Goal: Check status: Check status

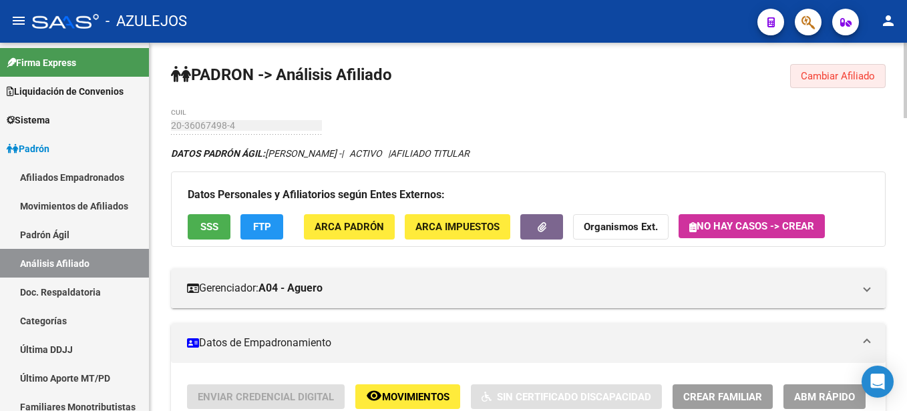
click at [833, 77] on span "Cambiar Afiliado" at bounding box center [838, 76] width 74 height 12
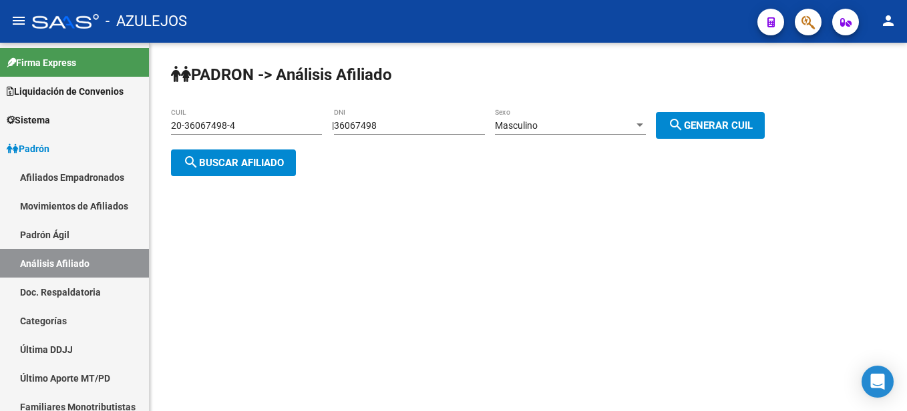
click at [419, 115] on div "36067498 DNI" at bounding box center [409, 121] width 151 height 27
drag, startPoint x: 417, startPoint y: 129, endPoint x: 309, endPoint y: 119, distance: 108.0
click at [309, 120] on app-analisis-afiliado "PADRON -> Análisis Afiliado 20-36067498-4 CUIL | 36067498 DNI Masculino Sexo se…" at bounding box center [473, 144] width 604 height 48
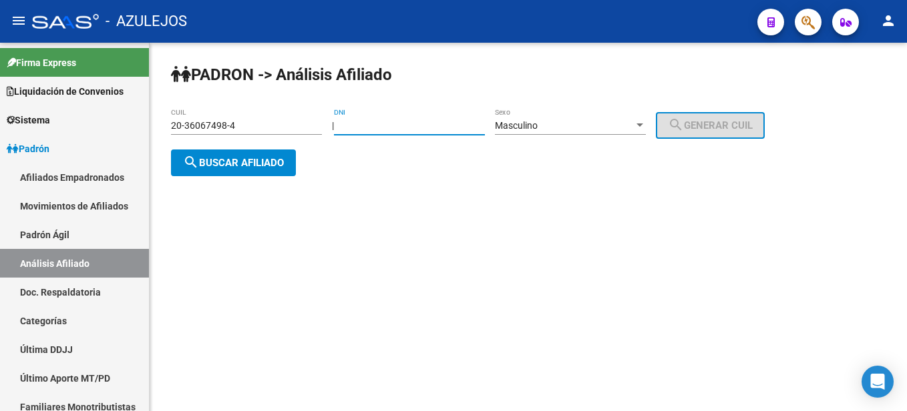
click at [429, 132] on div "DNI" at bounding box center [409, 121] width 151 height 27
click at [399, 127] on input "DNI" at bounding box center [409, 125] width 151 height 11
click at [369, 123] on input "DNI" at bounding box center [409, 125] width 151 height 11
paste input "35092493"
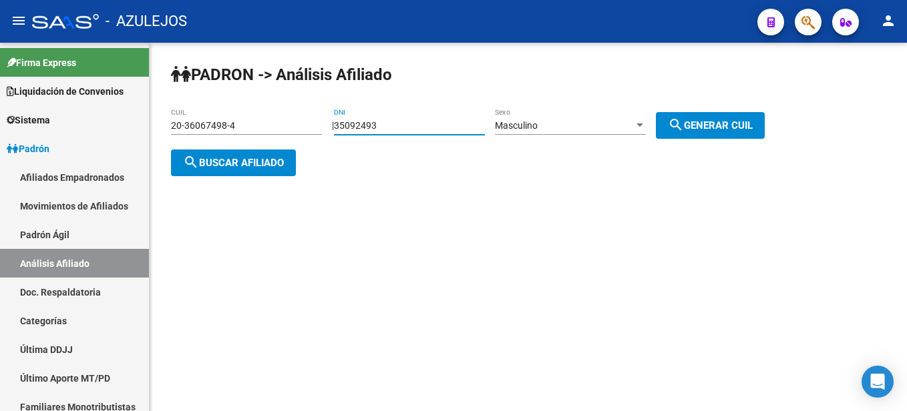
type input "35092493"
click at [703, 125] on span "search Generar CUIL" at bounding box center [710, 126] width 85 height 12
type input "20-35092493-1"
click at [775, 121] on div "| 35092493 DNI Masculino Sexo search Generar CUIL" at bounding box center [553, 125] width 443 height 11
click at [723, 122] on span "search Generar CUIL" at bounding box center [710, 126] width 85 height 12
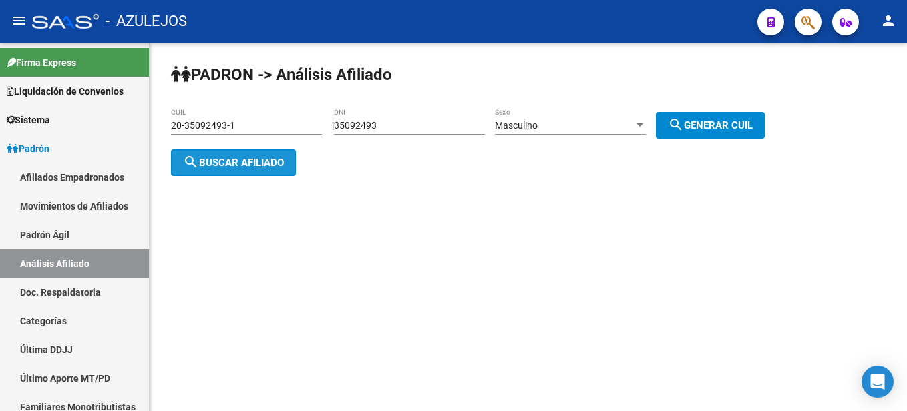
click at [250, 172] on button "search Buscar afiliado" at bounding box center [233, 163] width 125 height 27
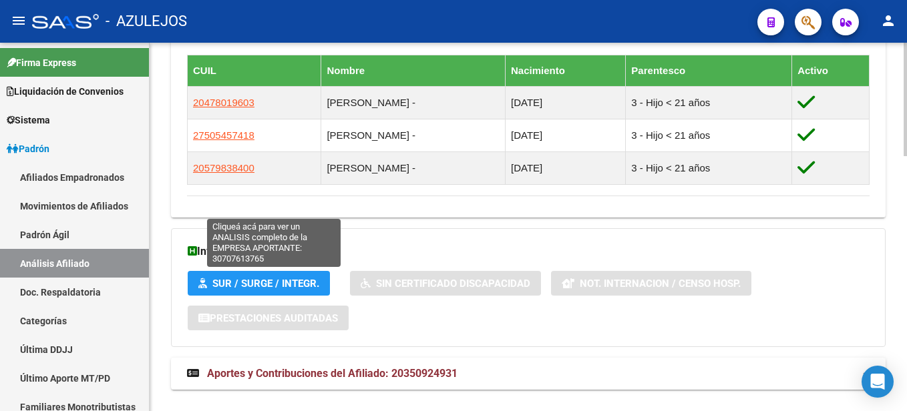
scroll to position [827, 0]
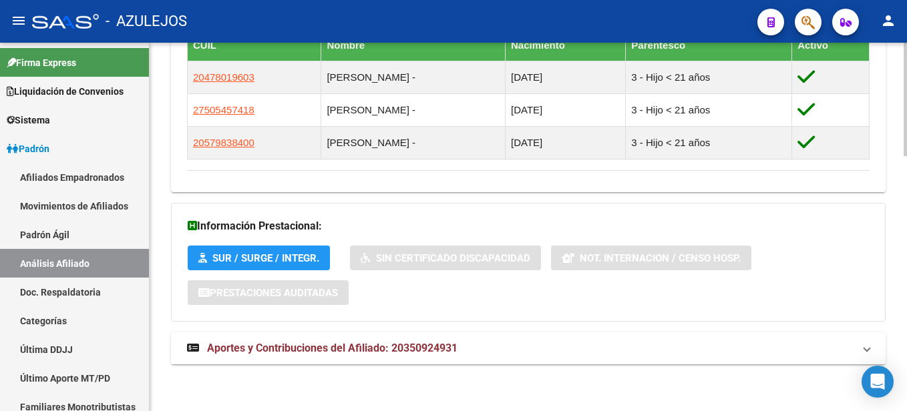
click at [280, 347] on span "Aportes y Contribuciones del Afiliado: 20350924931" at bounding box center [332, 348] width 250 height 13
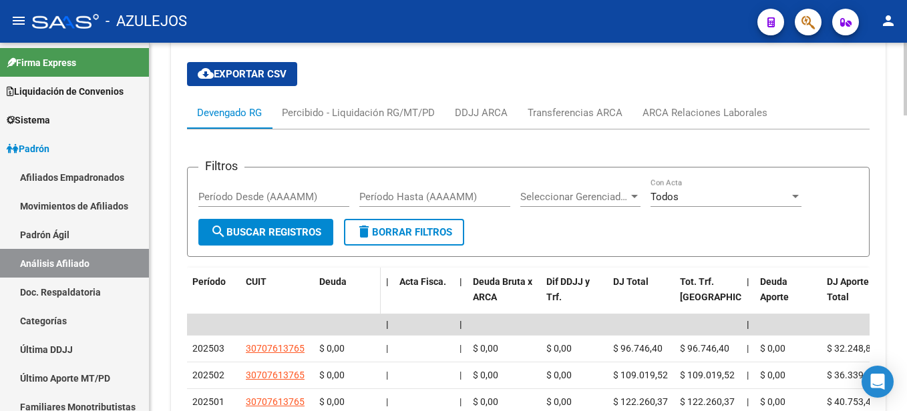
scroll to position [1105, 0]
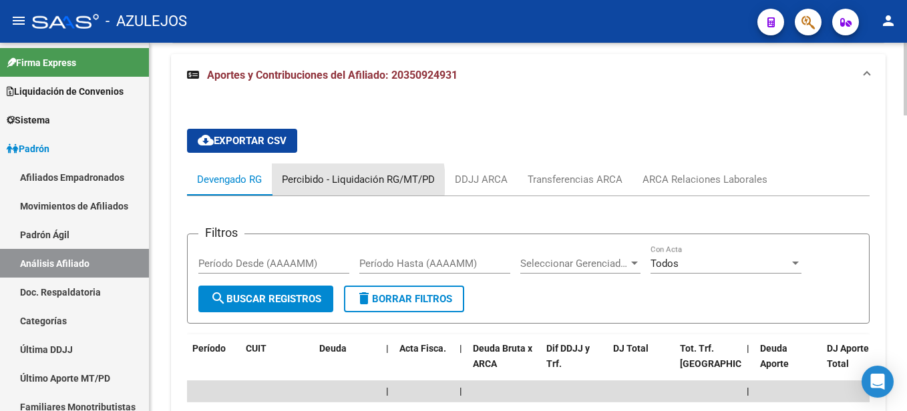
click at [331, 182] on div "Percibido - Liquidación RG/MT/PD" at bounding box center [358, 179] width 153 height 15
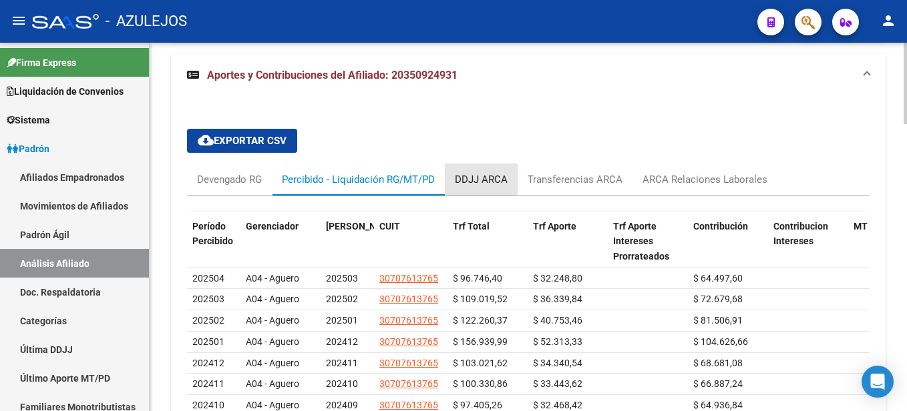
click at [467, 178] on div "DDJJ ARCA" at bounding box center [481, 179] width 53 height 15
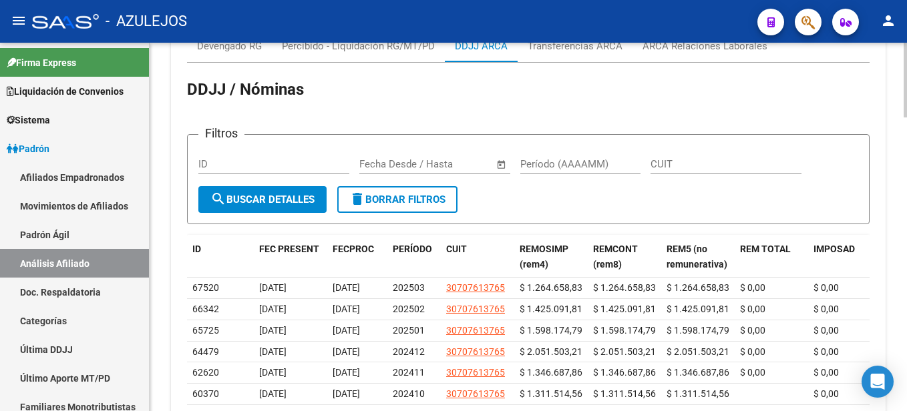
scroll to position [1172, 0]
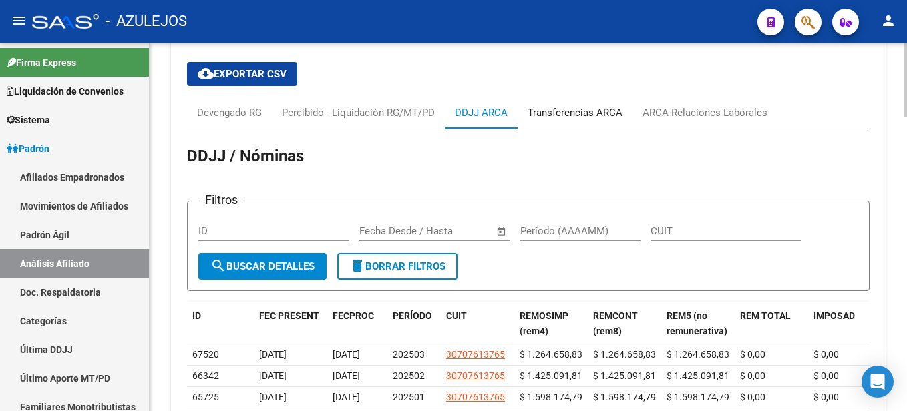
click at [568, 111] on div "Transferencias ARCA" at bounding box center [575, 113] width 95 height 15
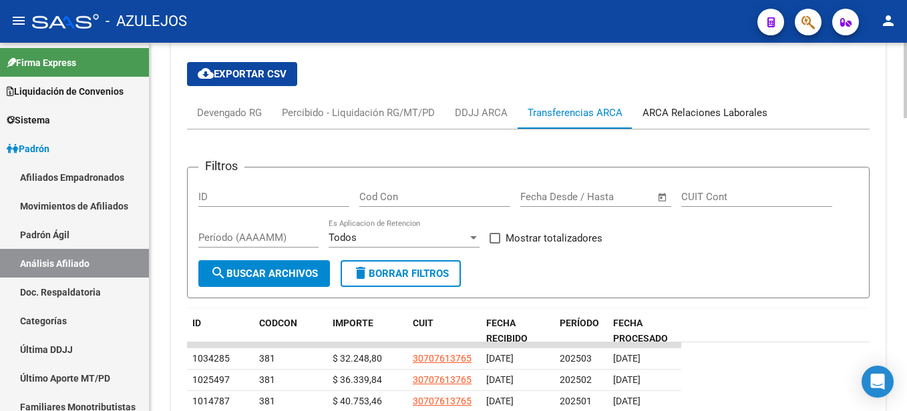
click at [695, 113] on div "ARCA Relaciones Laborales" at bounding box center [704, 113] width 125 height 15
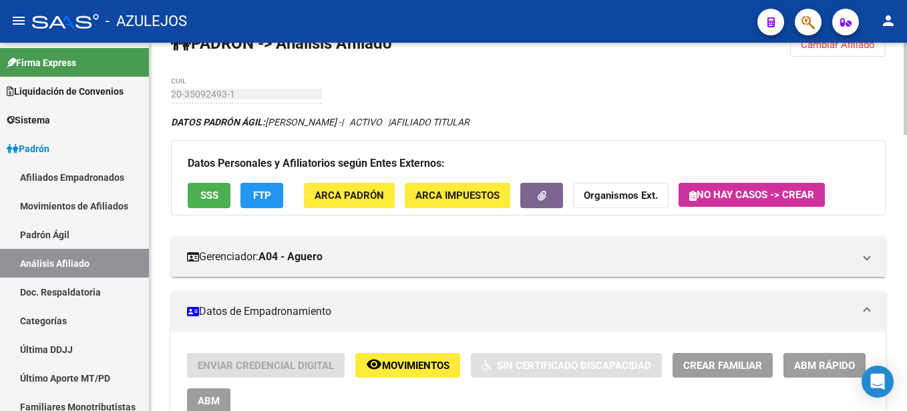
scroll to position [0, 0]
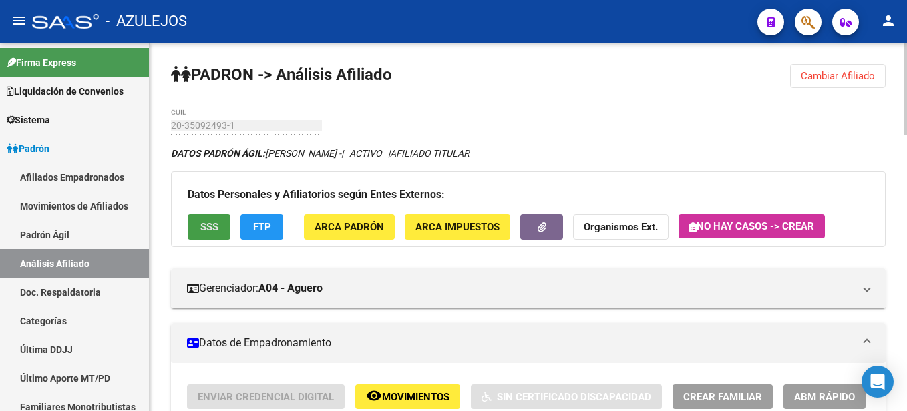
click at [216, 226] on span "SSS" at bounding box center [209, 228] width 18 height 12
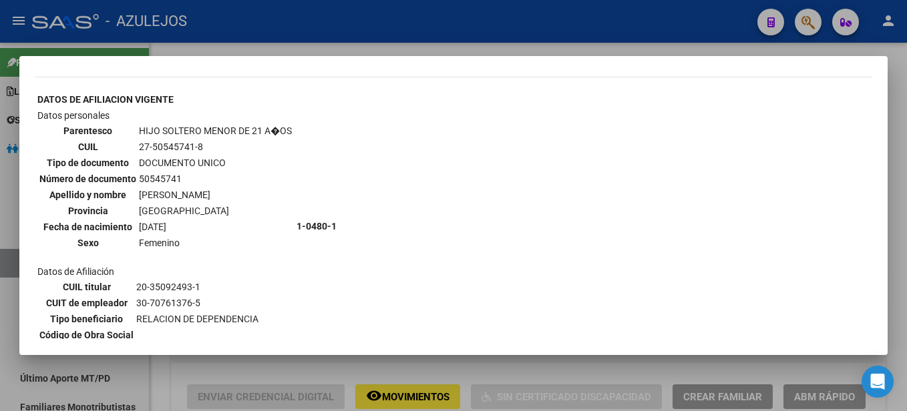
scroll to position [1244, 0]
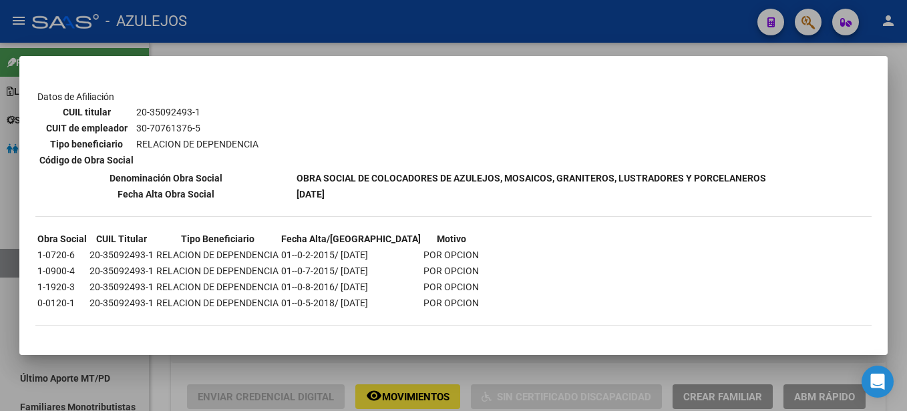
click at [307, 37] on div at bounding box center [453, 205] width 907 height 411
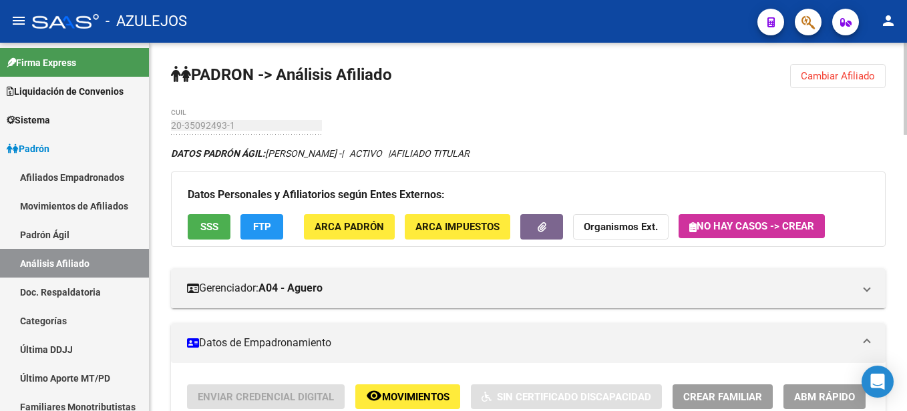
click at [258, 230] on span "FTP" at bounding box center [262, 228] width 18 height 12
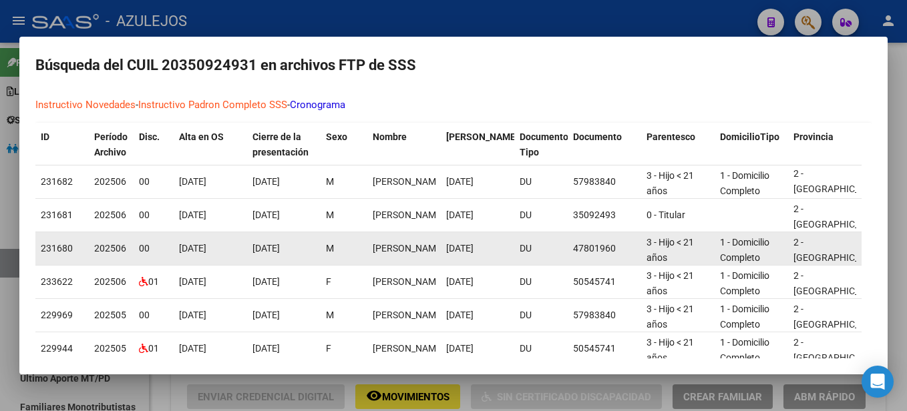
scroll to position [0, 0]
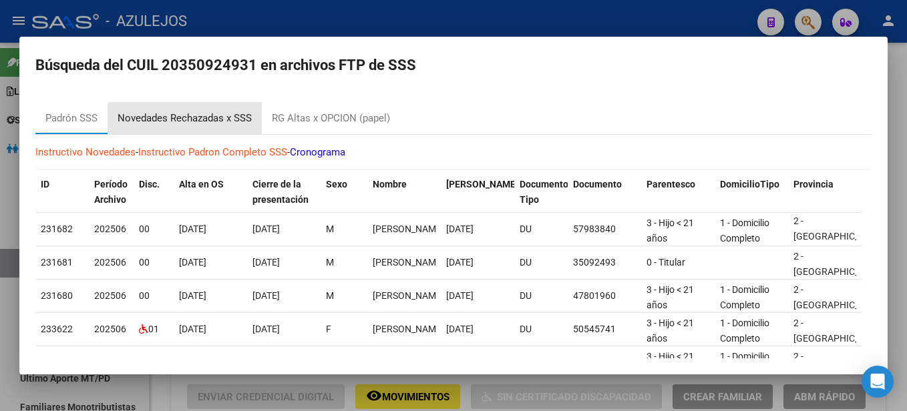
click at [207, 120] on div "Novedades Rechazadas x SSS" at bounding box center [185, 118] width 134 height 15
